Goal: Check status

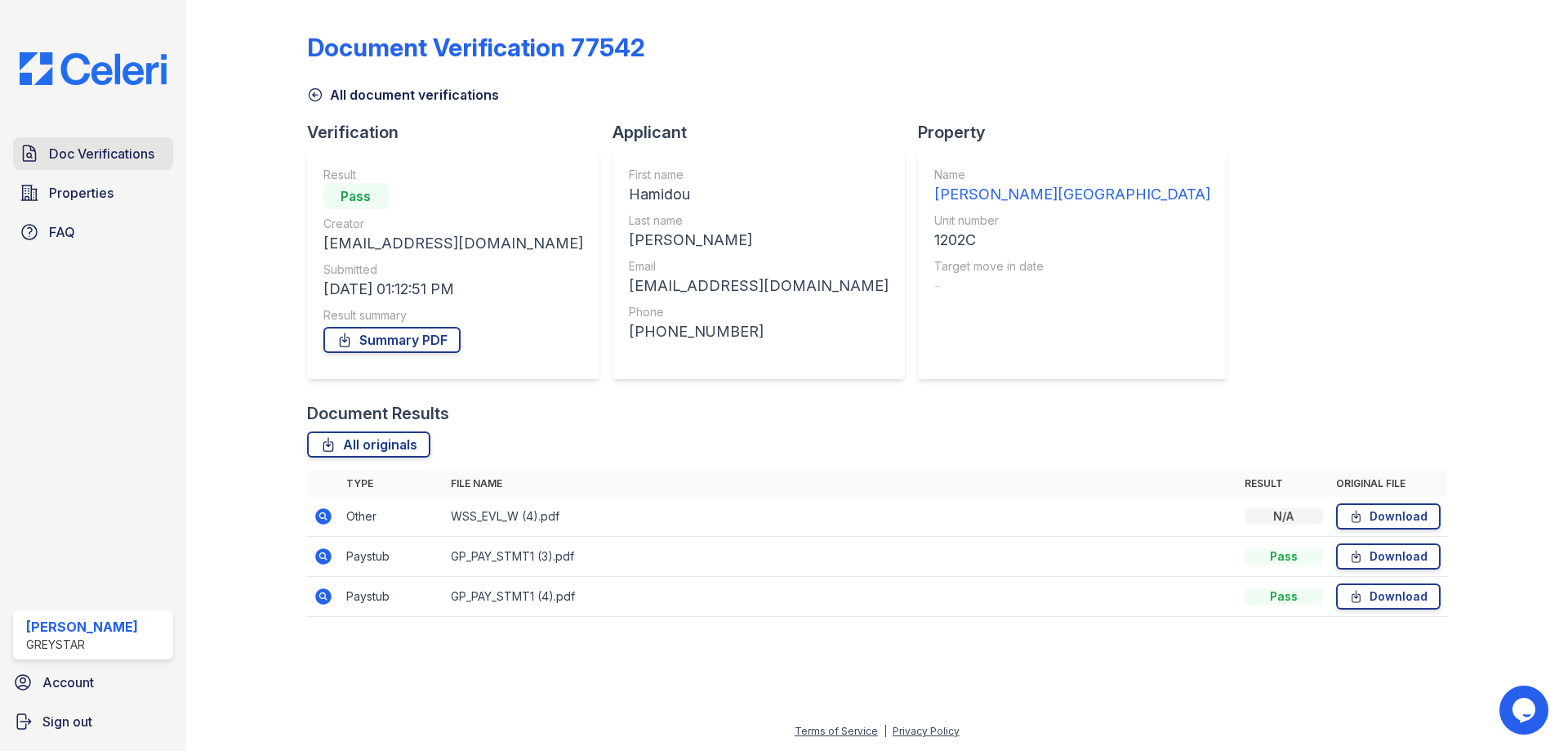
click at [111, 160] on span "Doc Verifications" at bounding box center [101, 153] width 106 height 19
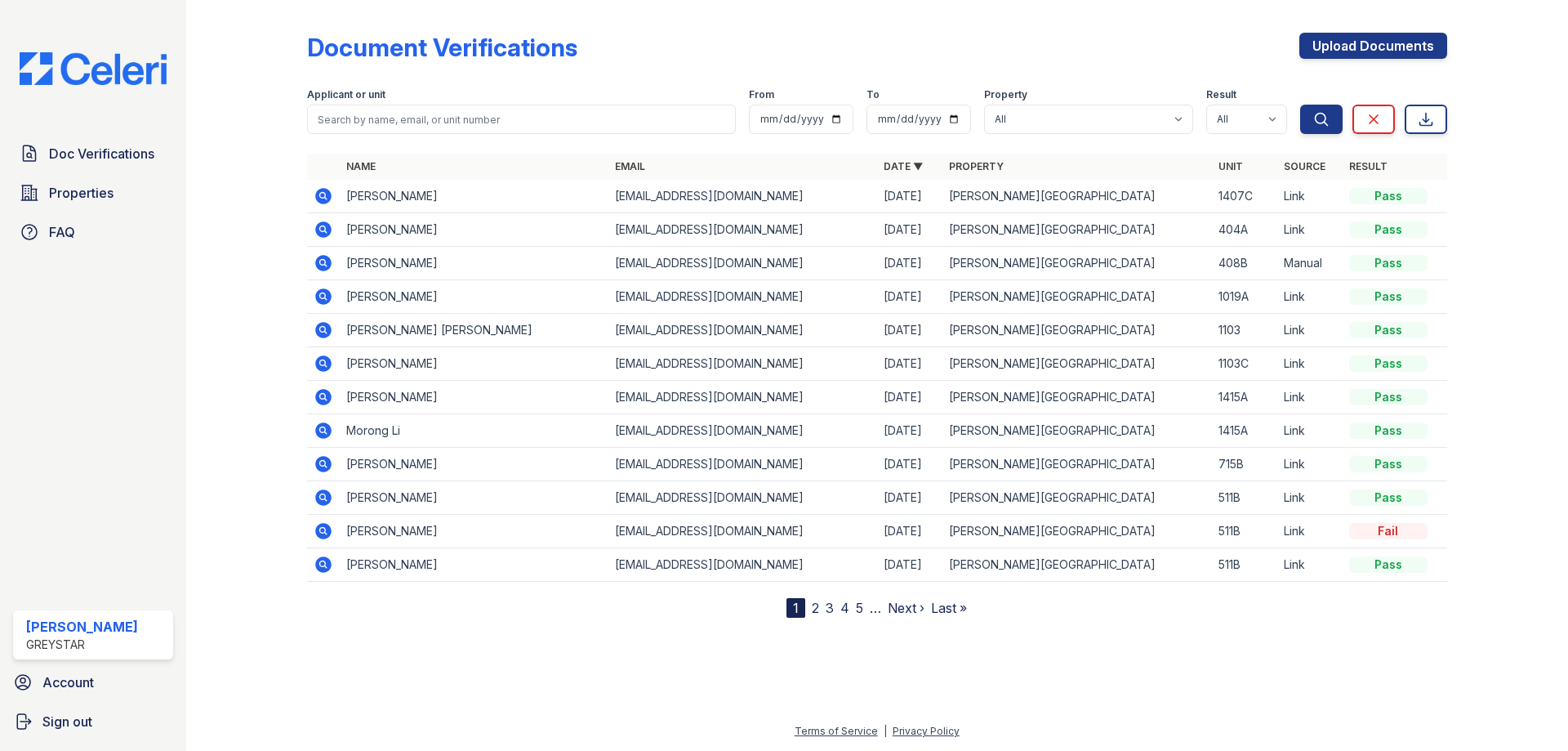
drag, startPoint x: 331, startPoint y: 190, endPoint x: 322, endPoint y: 198, distance: 12.0
click at [331, 192] on icon at bounding box center [323, 196] width 19 height 19
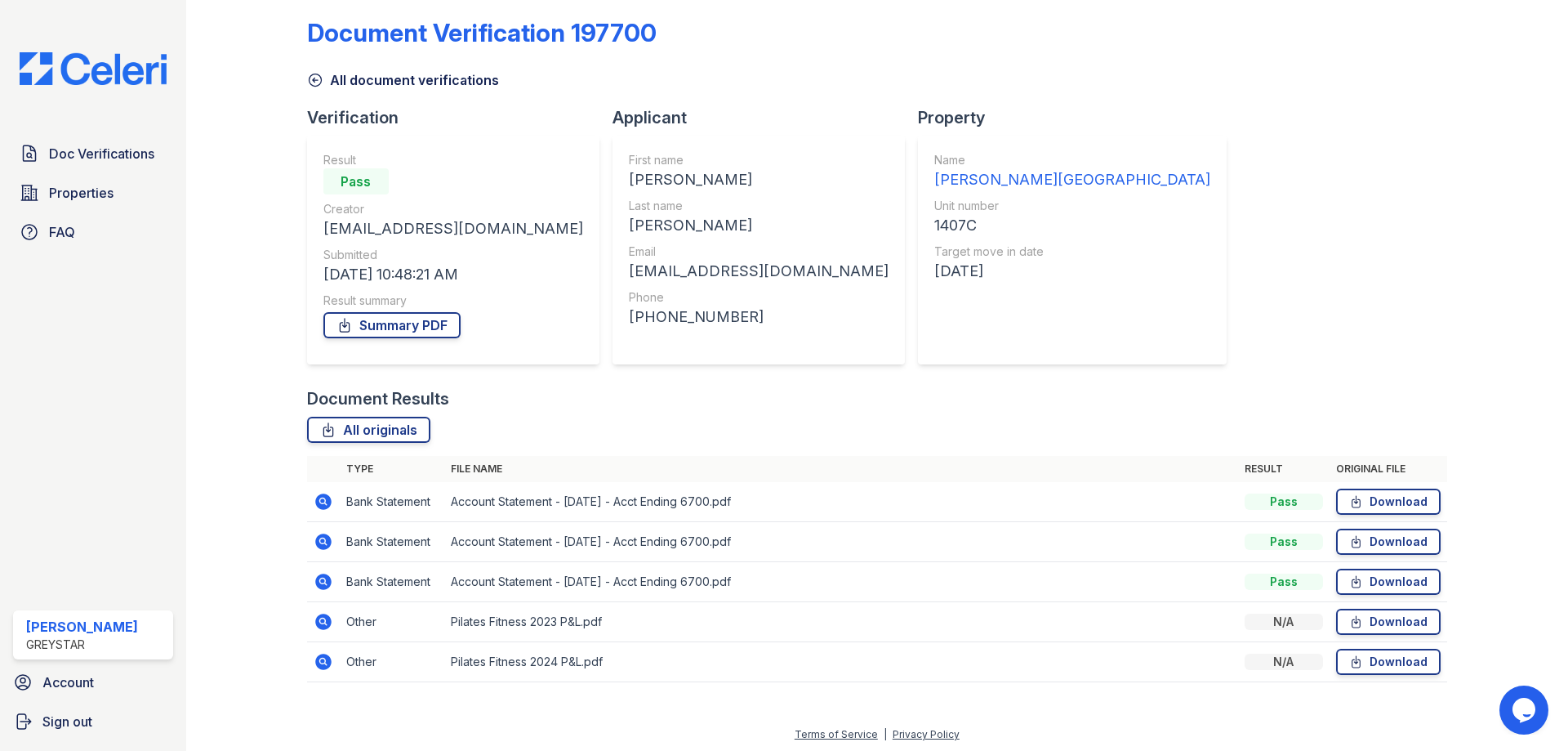
scroll to position [18, 0]
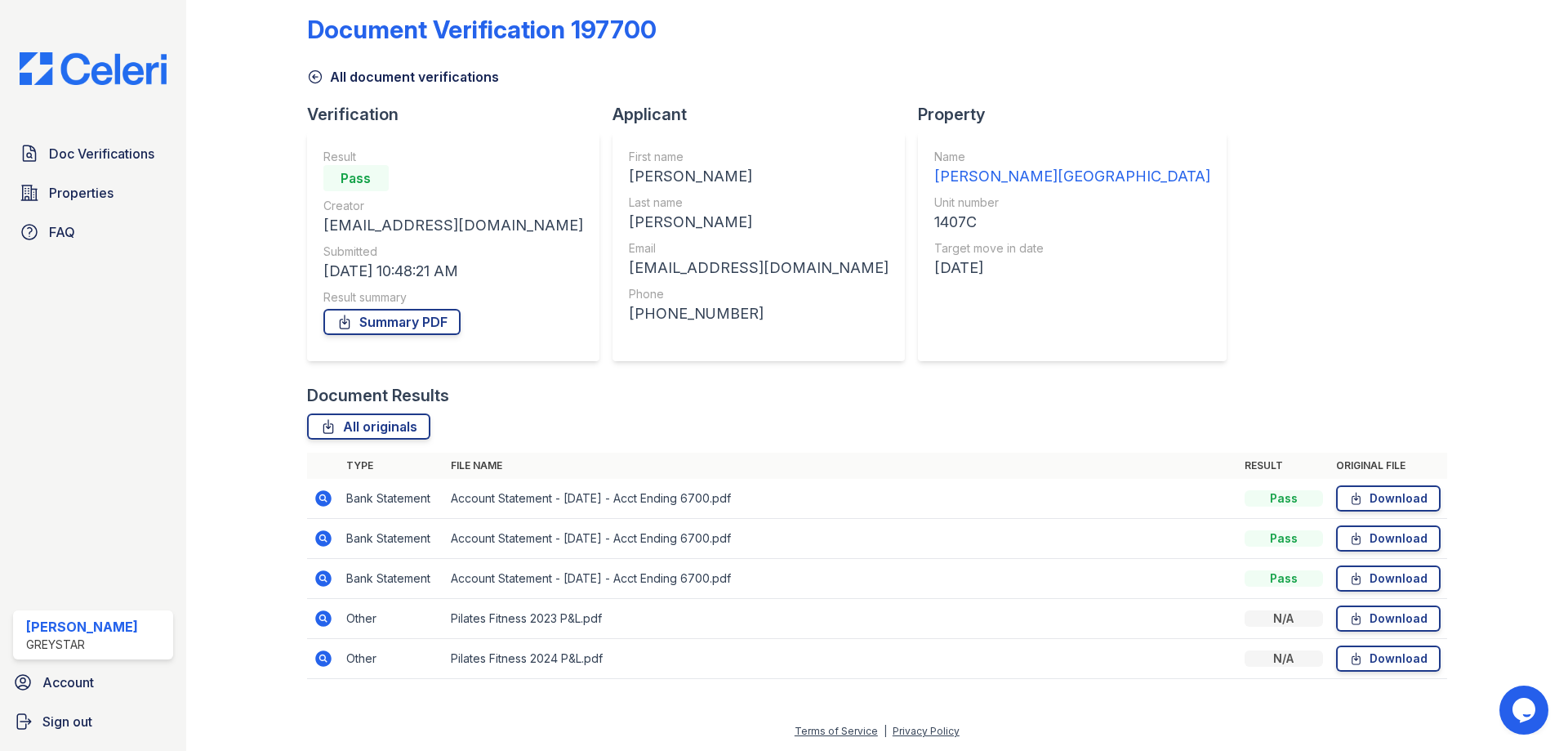
click at [330, 497] on icon at bounding box center [324, 499] width 17 height 17
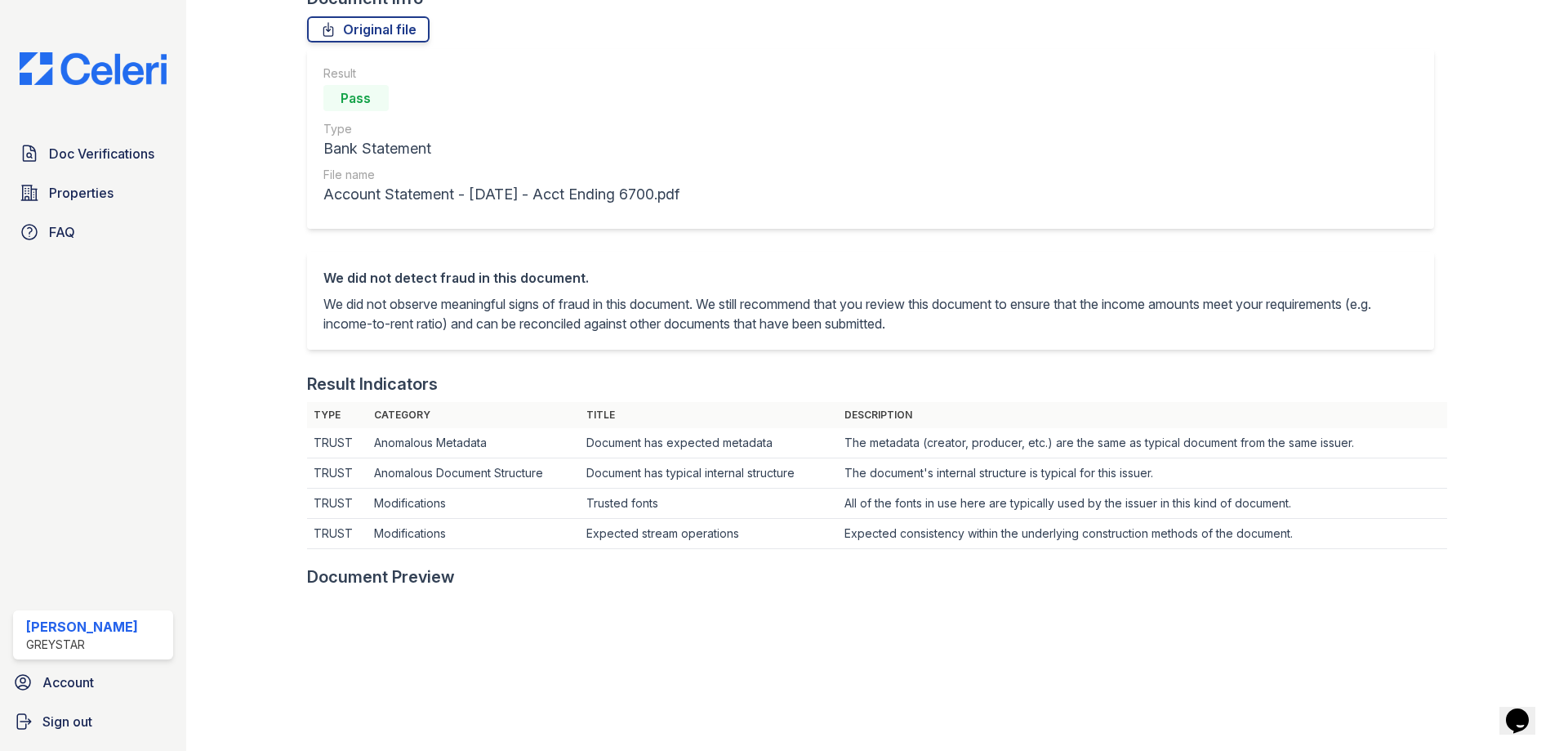
scroll to position [327, 0]
